Goal: Task Accomplishment & Management: Use online tool/utility

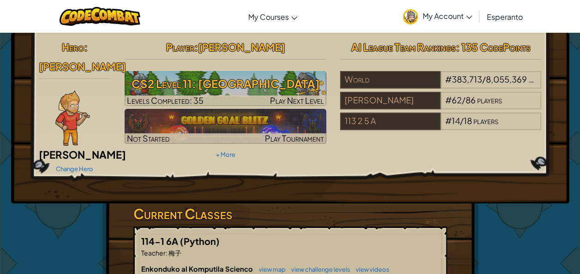
click at [70, 98] on img at bounding box center [72, 117] width 35 height 55
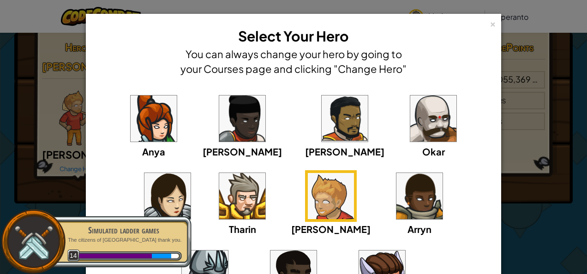
click at [219, 197] on img at bounding box center [242, 196] width 46 height 46
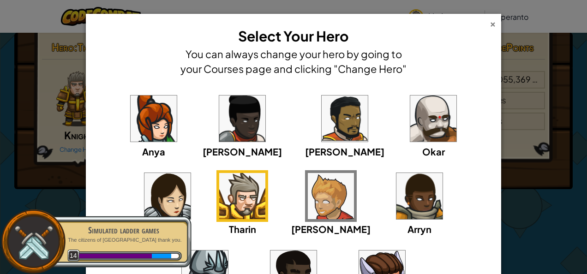
click at [490, 19] on div "×" at bounding box center [493, 23] width 6 height 10
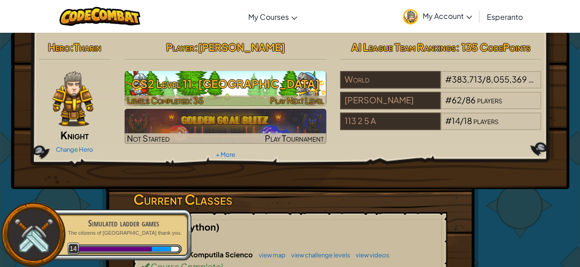
click at [240, 92] on h3 "CS2 Level 11: [GEOGRAPHIC_DATA]" at bounding box center [226, 83] width 202 height 21
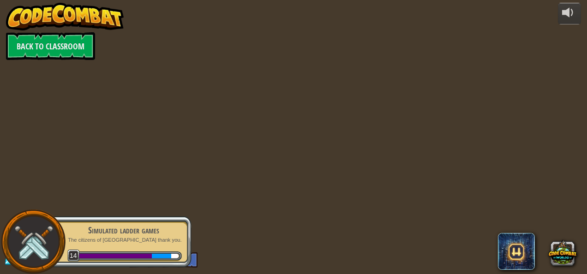
select select "eo"
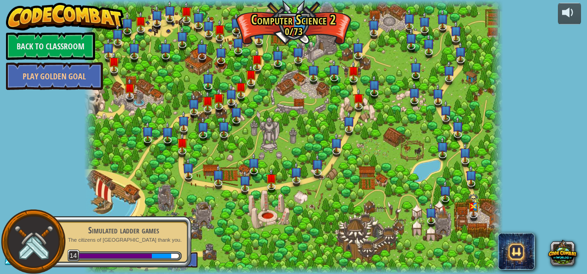
click at [129, 243] on p "The citizens of [GEOGRAPHIC_DATA] thank you." at bounding box center [124, 240] width 116 height 7
select select "eo"
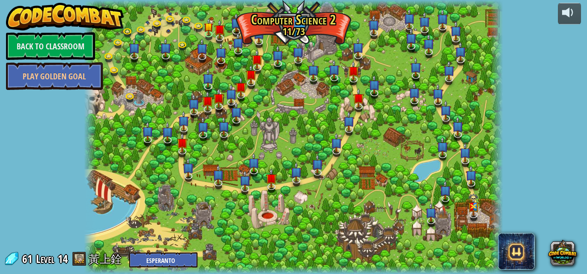
select select "eo"
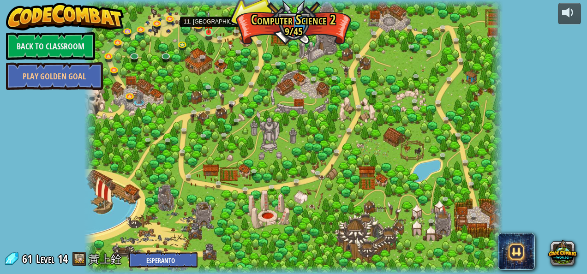
click at [209, 25] on img at bounding box center [209, 22] width 10 height 22
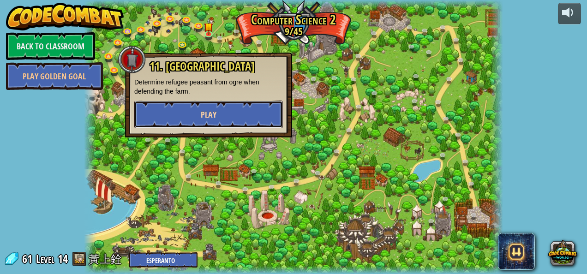
click at [205, 110] on span "Play" at bounding box center [209, 115] width 16 height 12
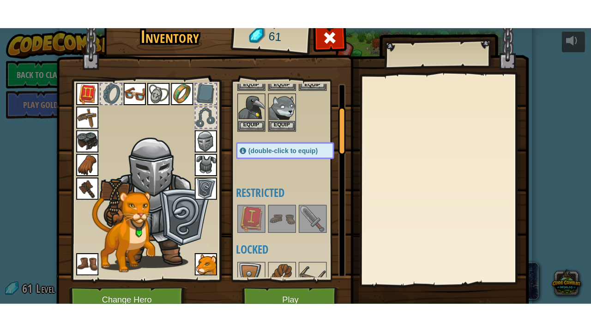
scroll to position [92, 0]
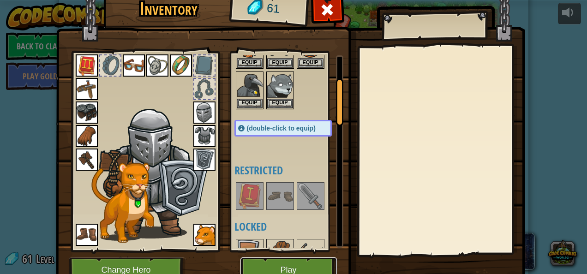
click at [301, 264] on button "Play" at bounding box center [288, 269] width 96 height 25
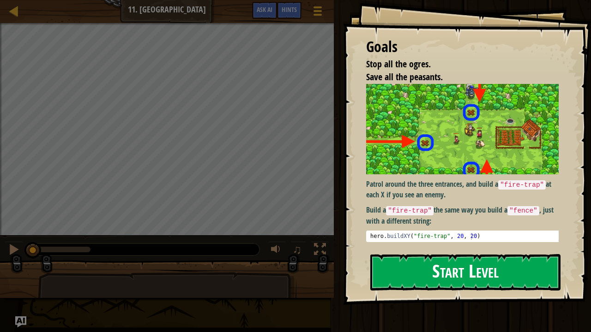
click at [382, 266] on button "Start Level" at bounding box center [465, 272] width 190 height 36
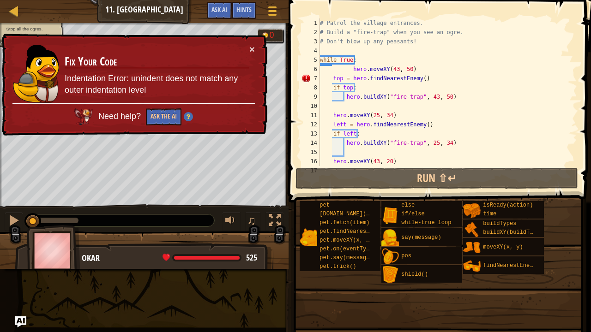
scroll to position [9, 0]
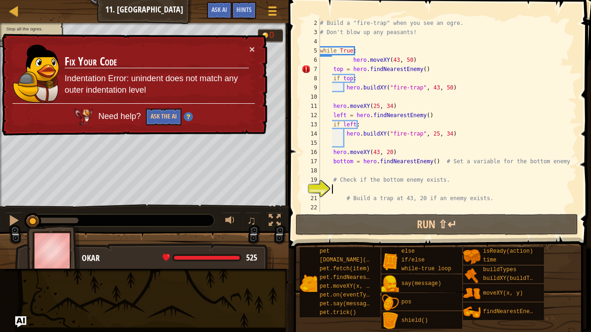
click at [247, 47] on td "Fix Your Code Indentation Error: unindent does not match any outer indentation …" at bounding box center [156, 73] width 185 height 59
click at [250, 47] on button "×" at bounding box center [252, 49] width 6 height 10
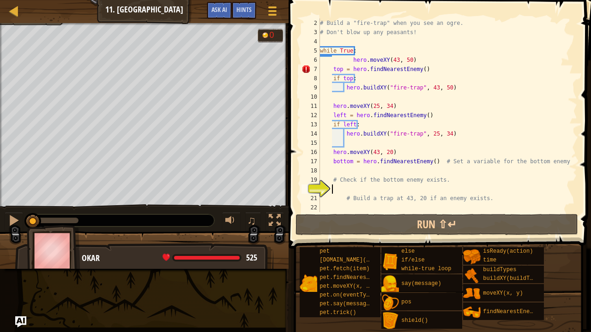
click at [485, 199] on div "# Build a "fire-trap" when you see an ogre. # Don't blow up any peasants! while…" at bounding box center [444, 124] width 252 height 212
click at [430, 70] on div "# Build a "fire-trap" when you see an ogre. # Don't blow up any peasants! while…" at bounding box center [444, 124] width 252 height 212
click at [489, 202] on div "# Build a "fire-trap" when you see an ogre. # Don't blow up any peasants! while…" at bounding box center [444, 124] width 252 height 212
type textarea "# Build a trap at 43, 20 if an enemy exists."
click at [492, 208] on div "# Build a "fire-trap" when you see an ogre. # Don't blow up any peasants! while…" at bounding box center [444, 124] width 252 height 212
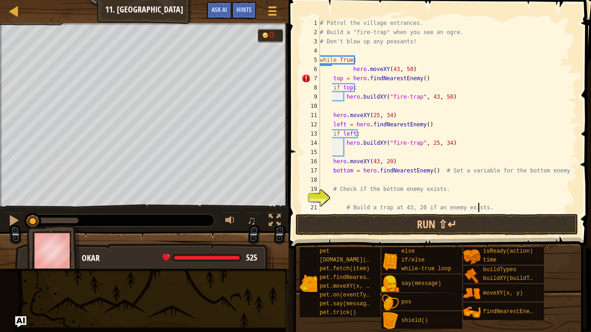
scroll to position [0, 0]
type textarea "#"
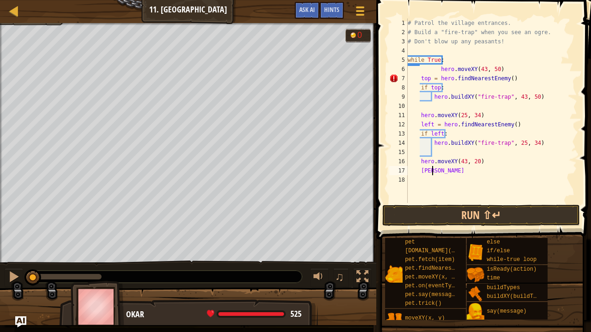
type textarea "b"
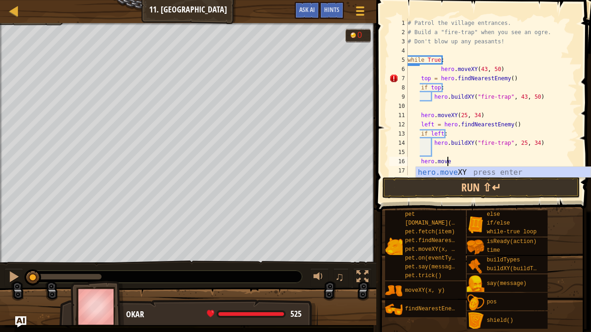
type textarea "h"
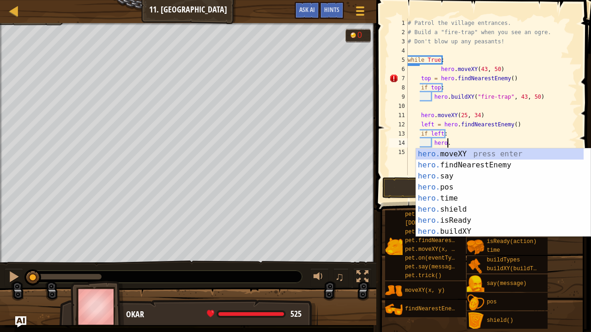
type textarea "h"
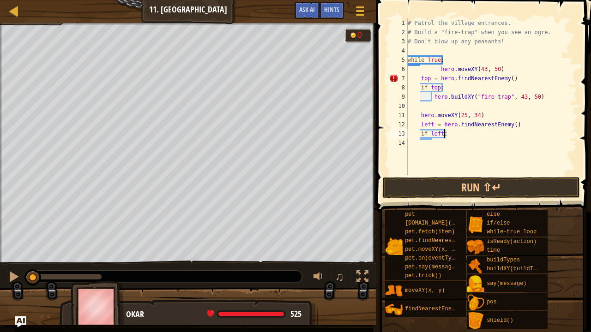
type textarea "i"
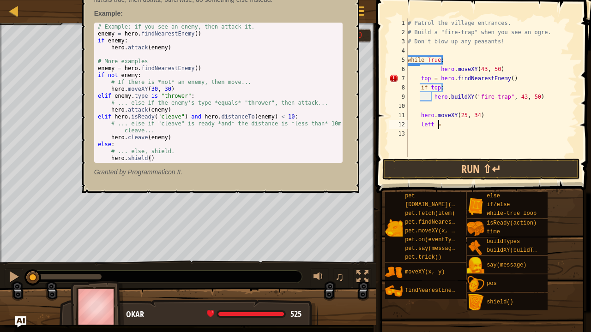
type textarea "l"
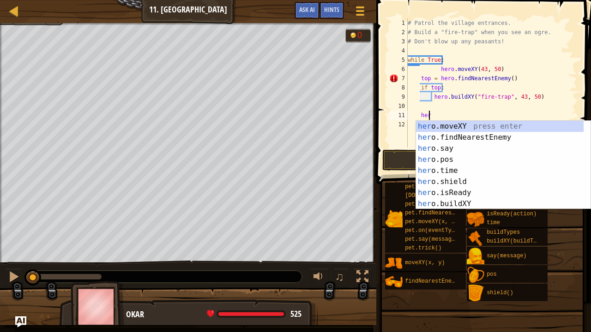
type textarea "h"
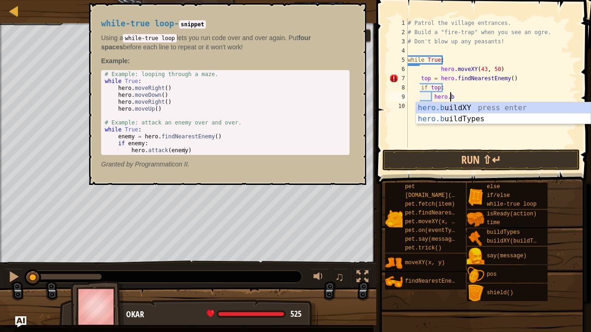
type textarea "h"
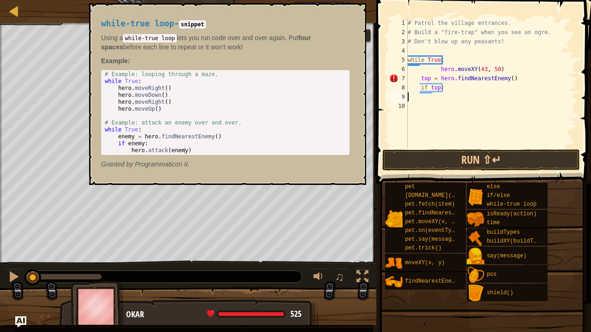
type textarea "i"
type textarea "t"
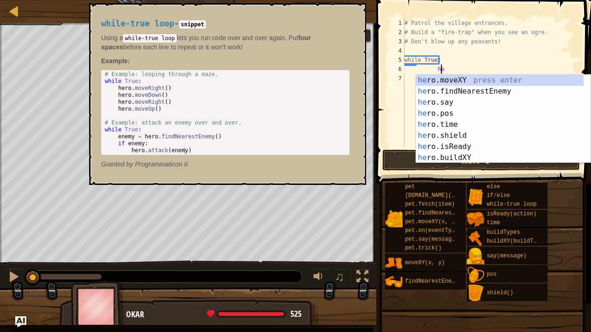
type textarea "h"
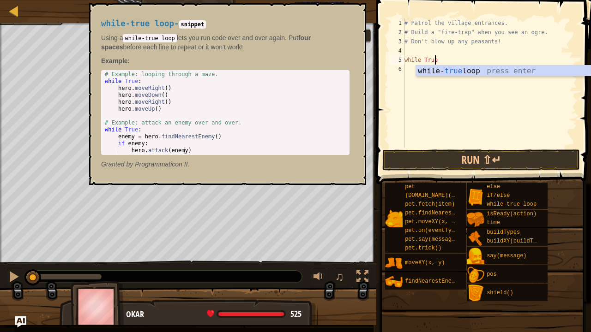
type textarea "w"
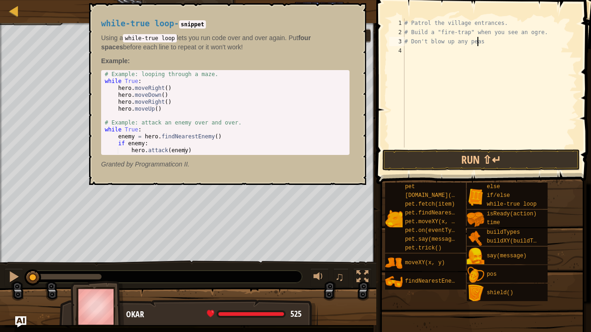
type textarea "# Don't blow up any pea"
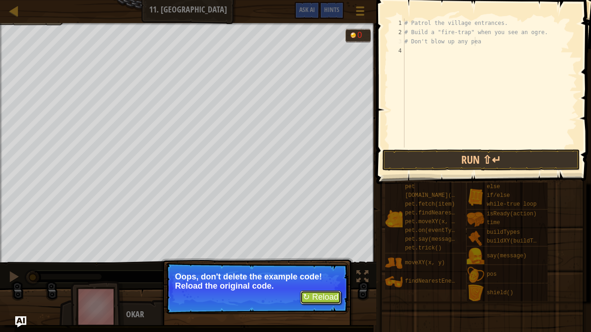
click at [316, 274] on button "↻ Reload" at bounding box center [320, 298] width 41 height 14
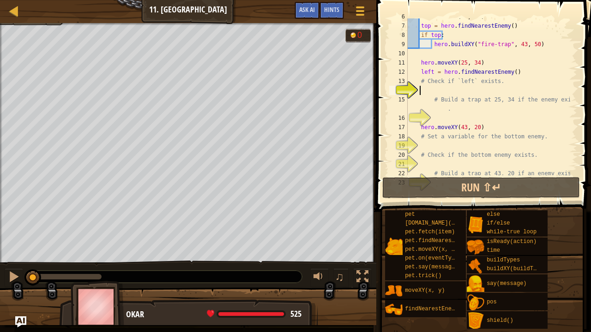
scroll to position [55, 0]
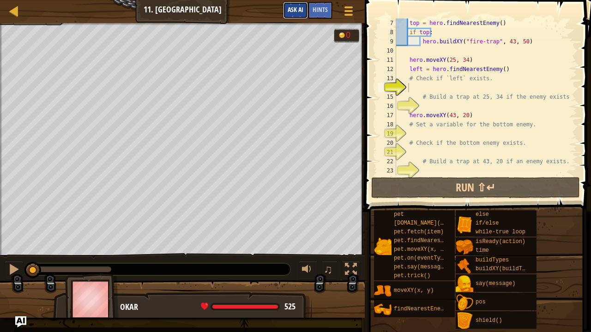
click at [296, 15] on button "Ask AI" at bounding box center [295, 10] width 25 height 17
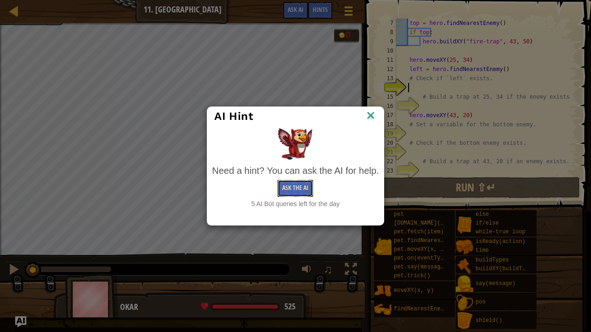
click at [299, 184] on button "Ask the AI" at bounding box center [295, 188] width 36 height 17
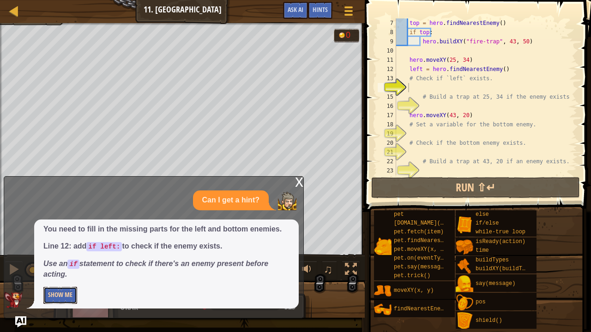
click at [56, 274] on button "Show Me" at bounding box center [60, 295] width 34 height 17
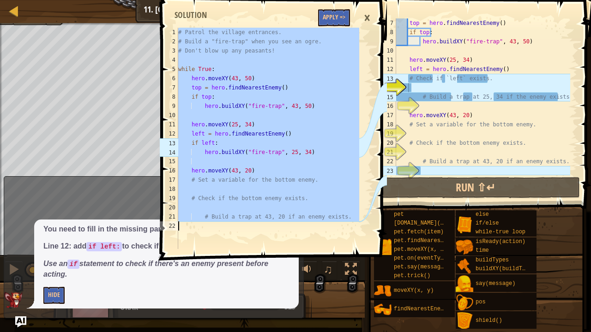
drag, startPoint x: 178, startPoint y: 31, endPoint x: 375, endPoint y: 257, distance: 299.6
click at [375, 251] on div "# Patrol the village entrances. 1 2 3 4 5 6 7 8 9 10 11 12 13 14 15 16 17 18 19…" at bounding box center [272, 128] width 229 height 247
type textarea "# Build a trap at 43, 20 if an enemy exists."
click at [468, 170] on div "top = hero . findNearestEnemy ( ) if top : hero . buildXY ( "fire-trap" , 43 , …" at bounding box center [482, 105] width 176 height 175
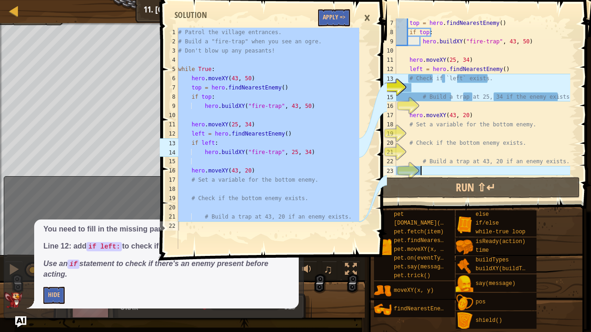
drag, startPoint x: 468, startPoint y: 170, endPoint x: 339, endPoint y: 260, distance: 157.7
click at [339, 260] on span at bounding box center [274, 116] width 233 height 287
drag, startPoint x: 387, startPoint y: 129, endPoint x: 331, endPoint y: 296, distance: 175.8
click at [331, 274] on div "# Build a trap at 43, 20 if an enemy exists. 1 2 3 4 5 6 7 8 9 10 11 12 13 14 1…" at bounding box center [272, 166] width 229 height 332
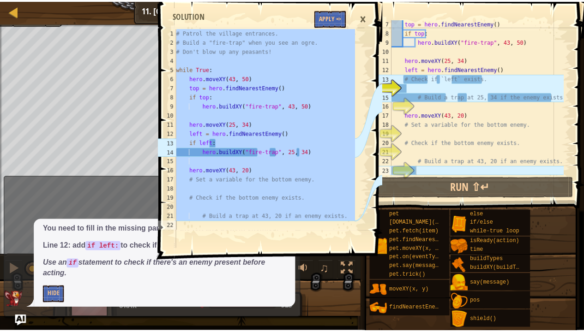
scroll to position [55, 0]
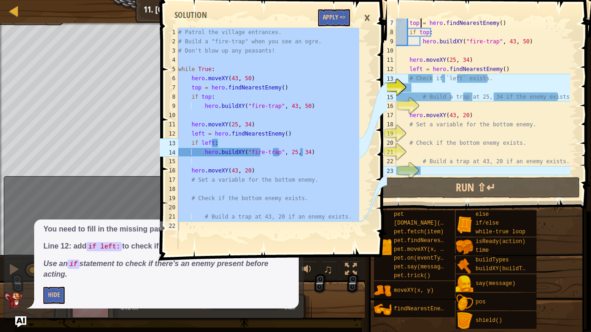
drag, startPoint x: 295, startPoint y: 151, endPoint x: 420, endPoint y: 22, distance: 179.5
click at [420, 22] on div "top = hero . findNearestEnemy ( ) if top : hero . buildXY ( "fire-trap" , 43 , …" at bounding box center [482, 105] width 176 height 175
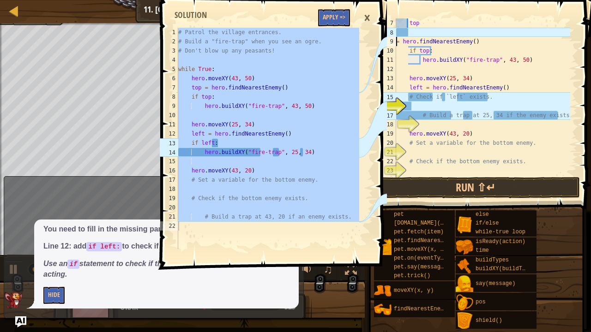
type textarea "= hero.findNearestEnemy()"
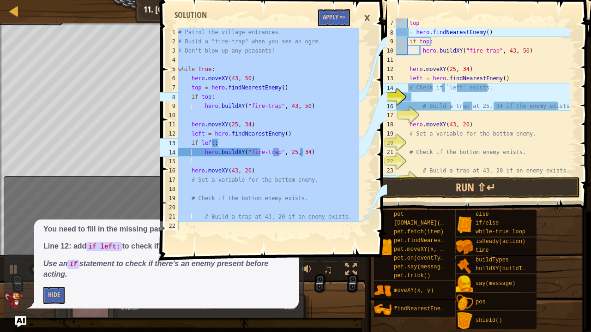
click at [365, 18] on div "×" at bounding box center [367, 17] width 16 height 21
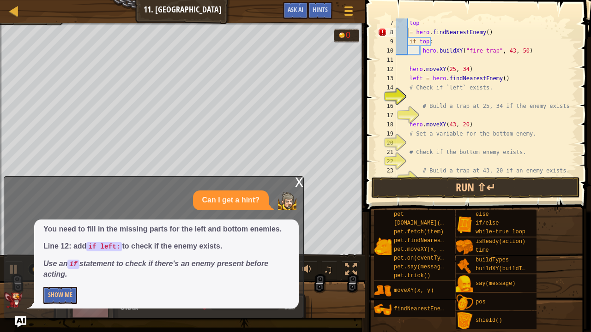
click at [297, 180] on div "x" at bounding box center [299, 181] width 8 height 9
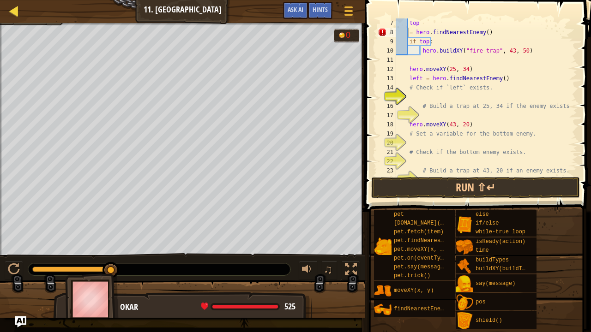
click at [19, 3] on div "Map" at bounding box center [20, 11] width 5 height 23
select select "eo"
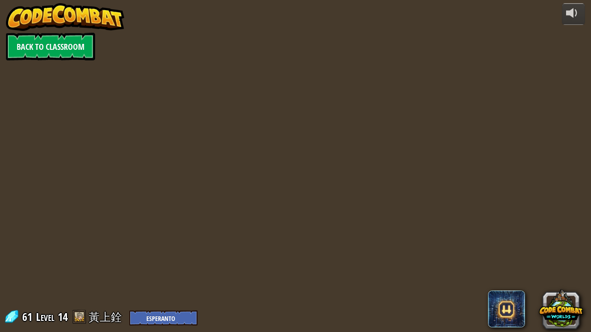
select select "eo"
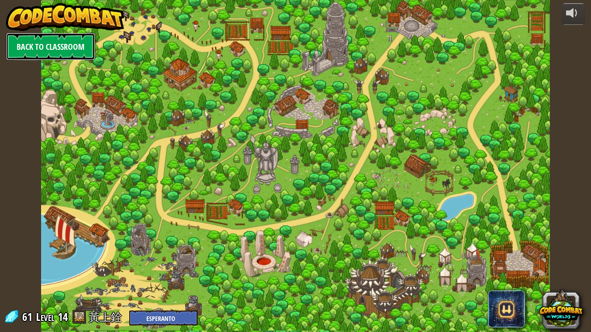
click at [43, 43] on link "Back to Classroom" at bounding box center [50, 47] width 89 height 28
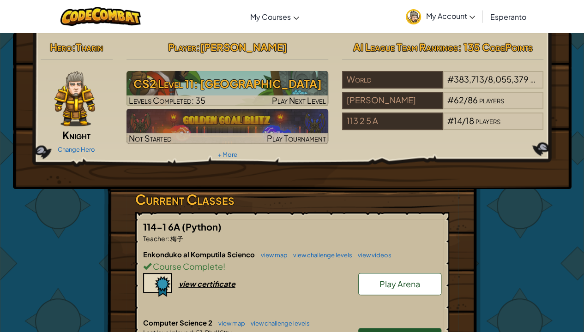
click at [433, 13] on span "My Account" at bounding box center [449, 16] width 49 height 10
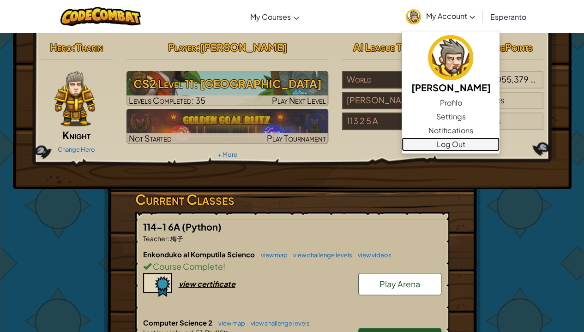
click at [444, 143] on link "Log Out" at bounding box center [450, 145] width 98 height 14
